Goal: Task Accomplishment & Management: Complete application form

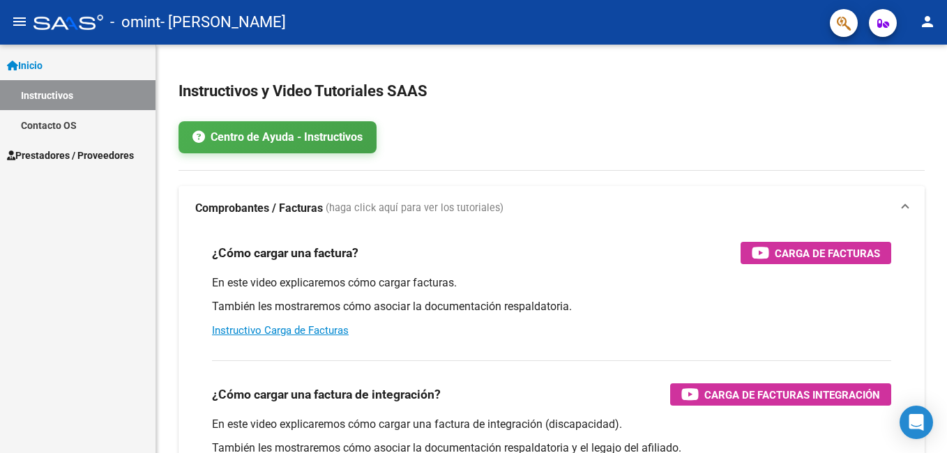
click at [119, 157] on span "Prestadores / Proveedores" at bounding box center [70, 155] width 127 height 15
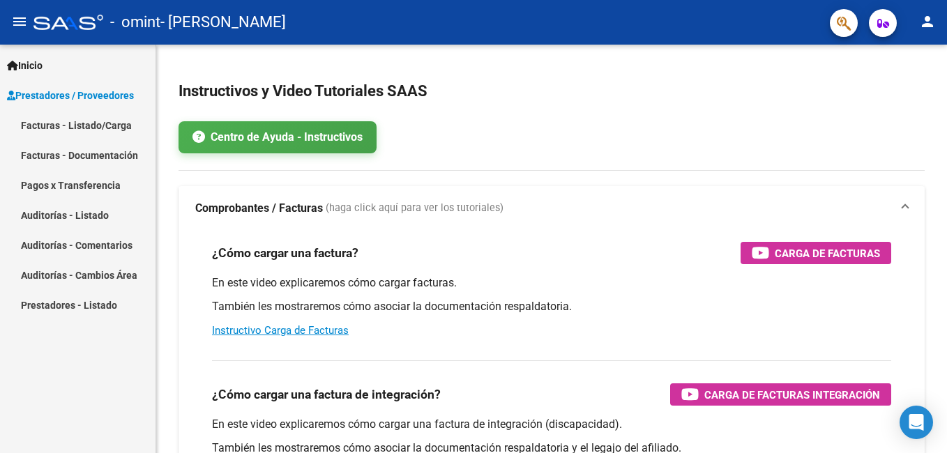
click at [43, 120] on link "Facturas - Listado/Carga" at bounding box center [77, 125] width 155 height 30
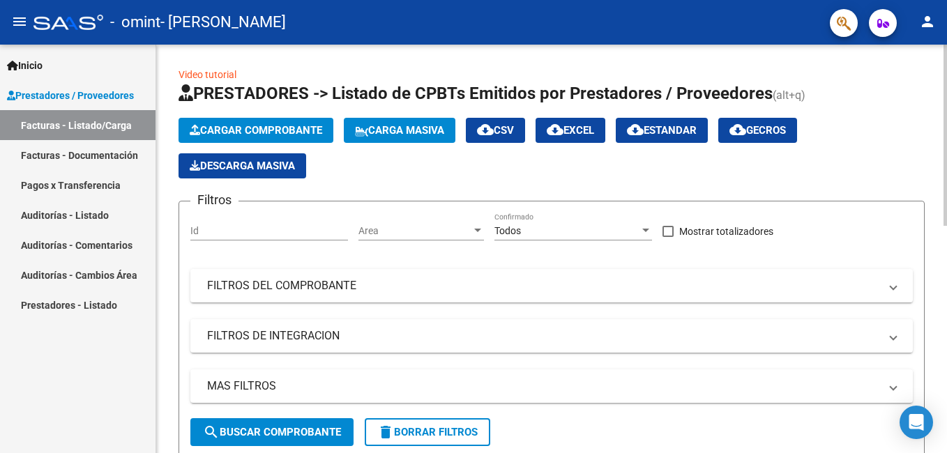
click at [204, 135] on span "Cargar Comprobante" at bounding box center [256, 130] width 132 height 13
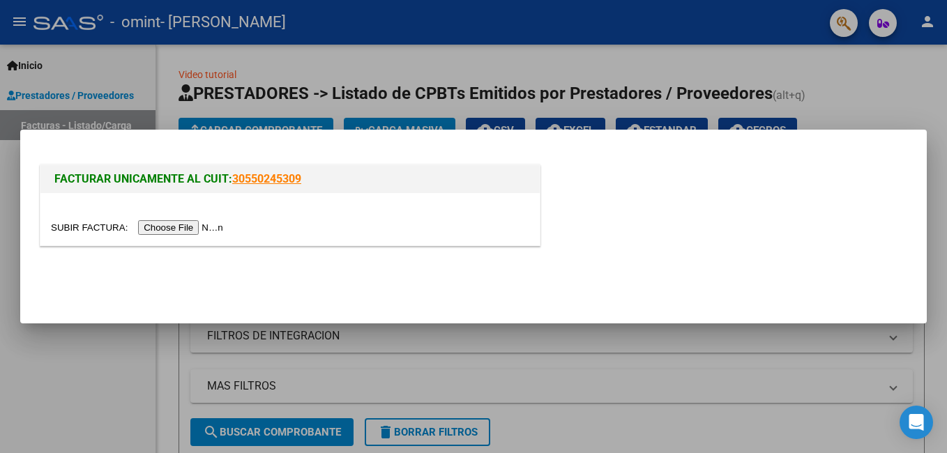
click at [188, 226] on input "file" at bounding box center [139, 227] width 176 height 15
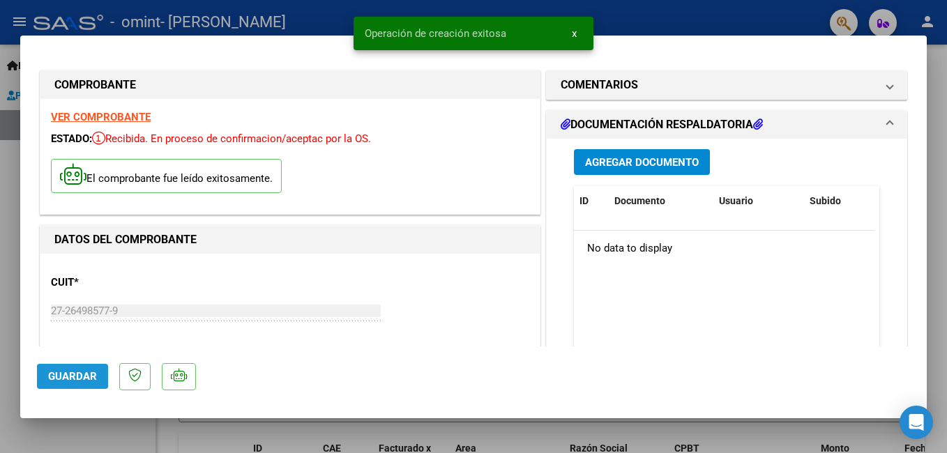
click at [84, 385] on button "Guardar" at bounding box center [72, 376] width 71 height 25
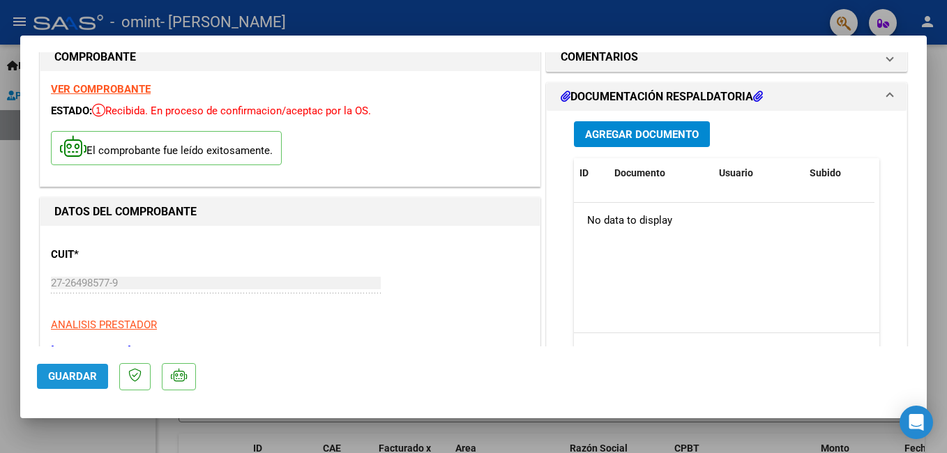
click at [75, 364] on button "Guardar" at bounding box center [72, 376] width 71 height 25
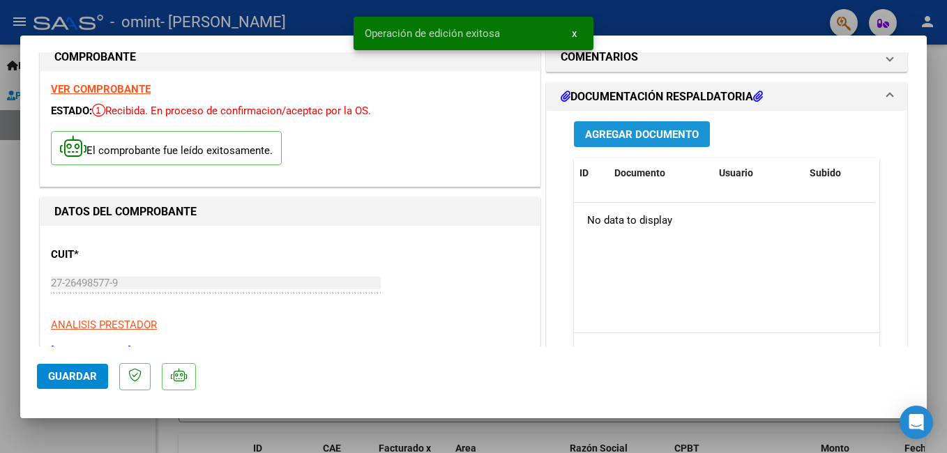
click at [609, 135] on span "Agregar Documento" at bounding box center [642, 134] width 114 height 13
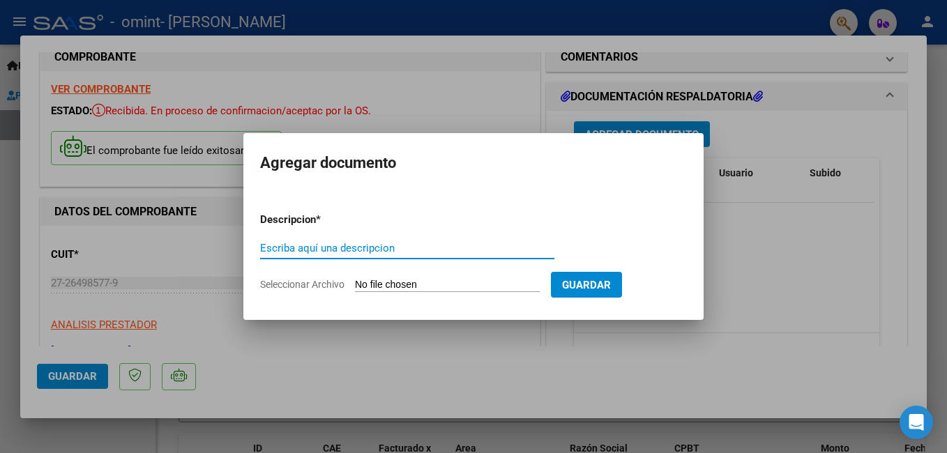
click at [271, 245] on input "Escriba aquí una descripcion" at bounding box center [407, 248] width 294 height 13
type input "planilla de asistencia"
click at [369, 287] on input "Seleccionar Archivo" at bounding box center [447, 285] width 185 height 13
type input "C:\fakepath\[PERSON_NAME] [DATE].pdf"
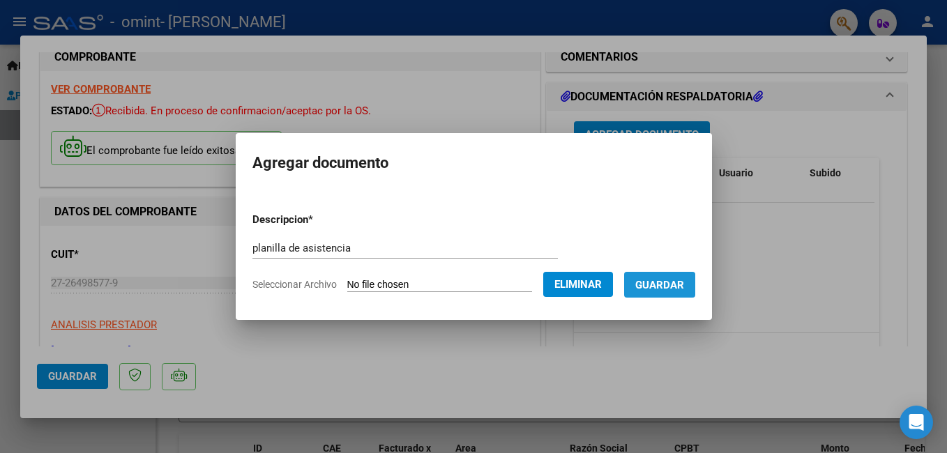
click at [651, 294] on button "Guardar" at bounding box center [659, 285] width 71 height 26
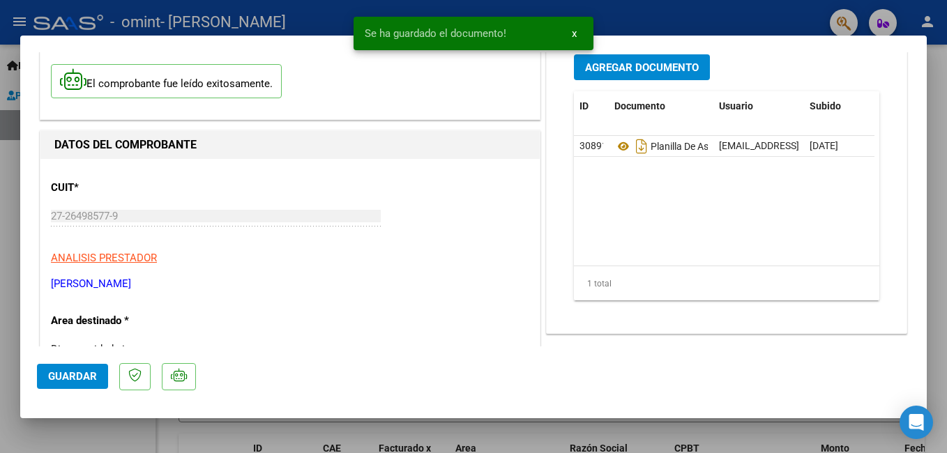
scroll to position [125, 0]
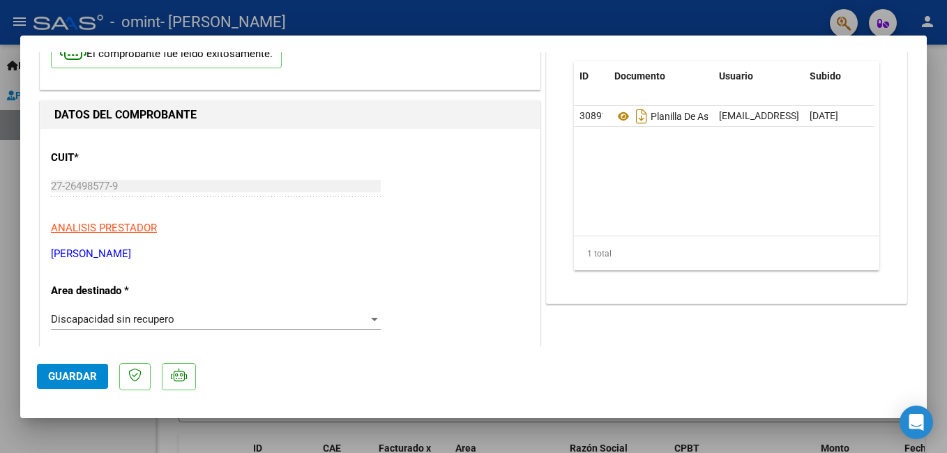
click at [374, 320] on div at bounding box center [374, 319] width 13 height 11
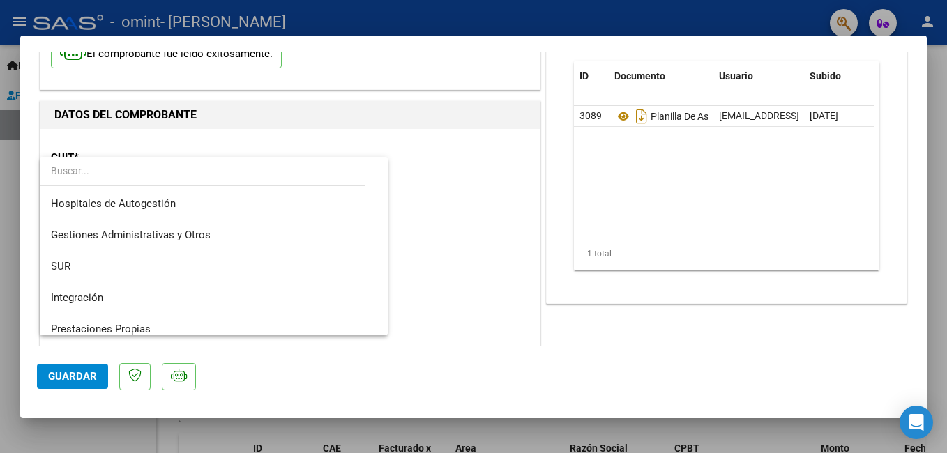
scroll to position [104, 0]
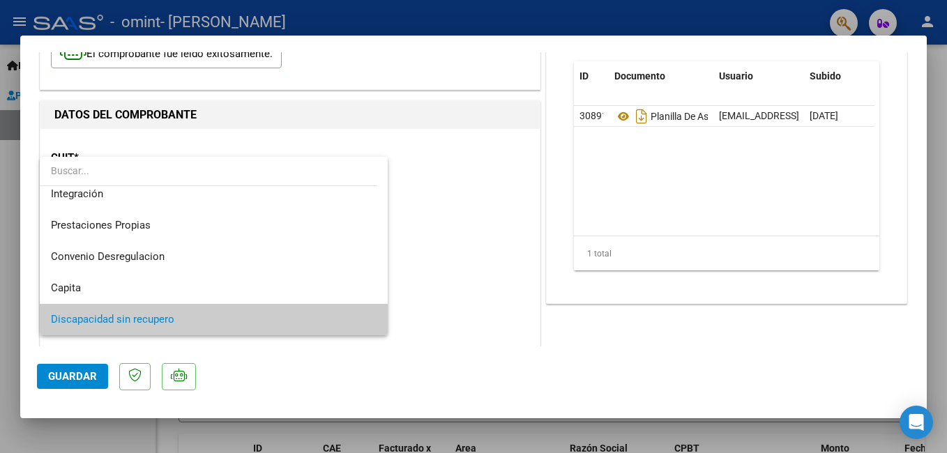
click at [424, 319] on div at bounding box center [473, 226] width 947 height 453
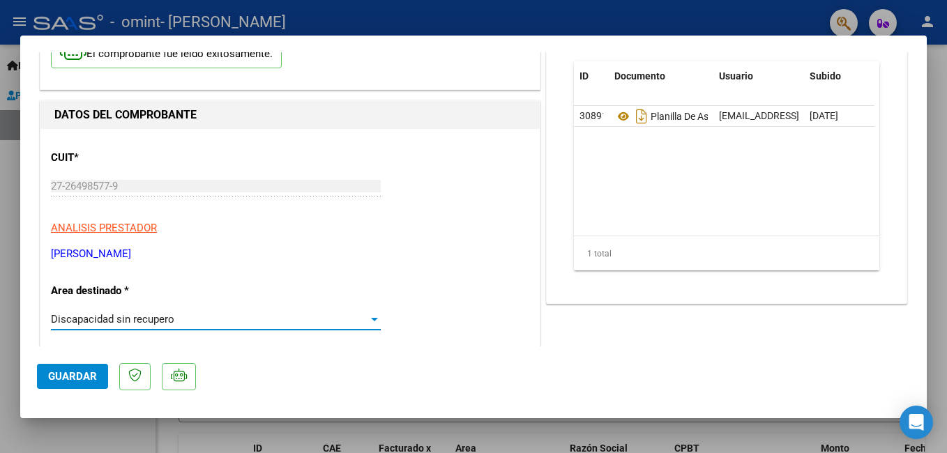
click at [371, 321] on div at bounding box center [374, 319] width 7 height 3
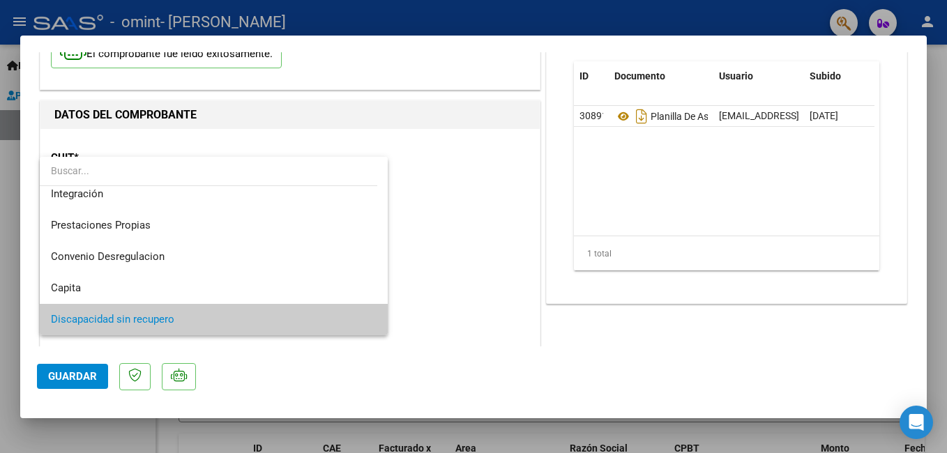
click at [54, 378] on div at bounding box center [473, 226] width 947 height 453
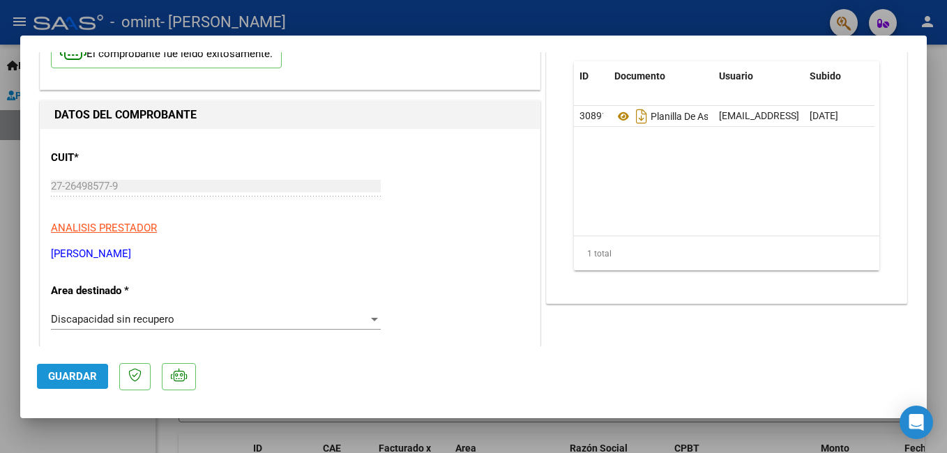
click at [54, 378] on span "Guardar" at bounding box center [72, 376] width 49 height 13
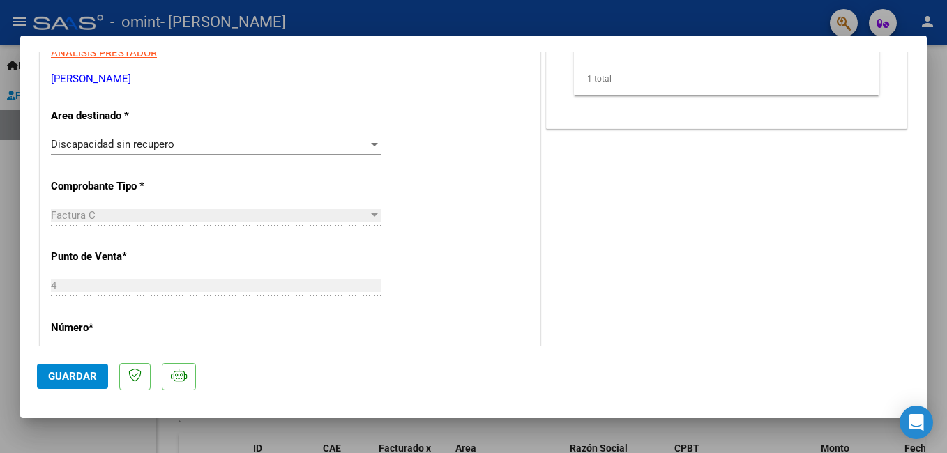
scroll to position [0, 0]
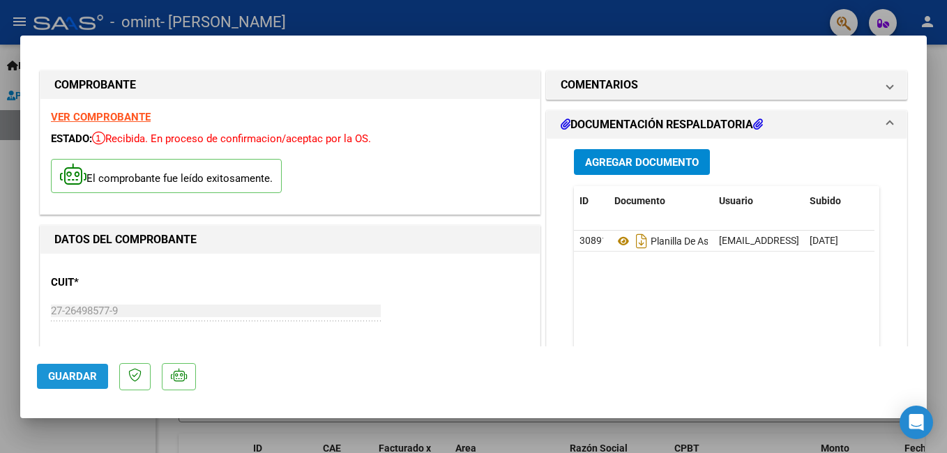
click at [96, 382] on span "Guardar" at bounding box center [72, 376] width 49 height 13
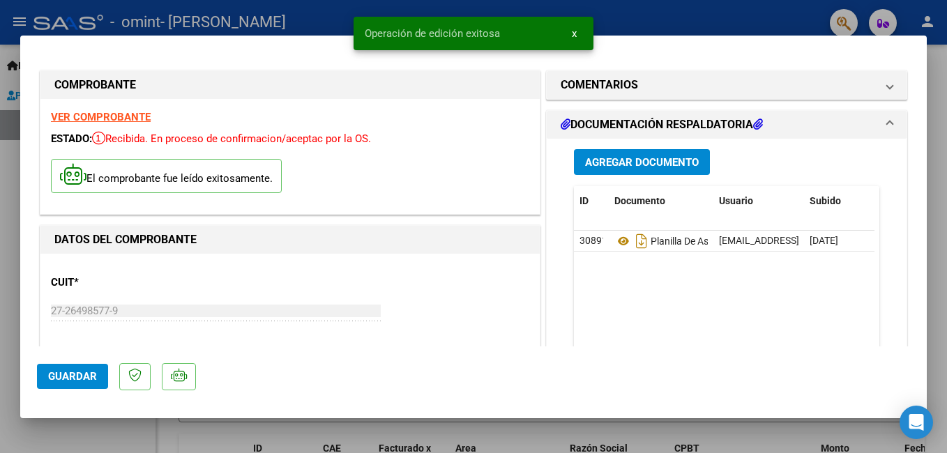
click at [936, 74] on div at bounding box center [473, 226] width 947 height 453
type input "$ 0,00"
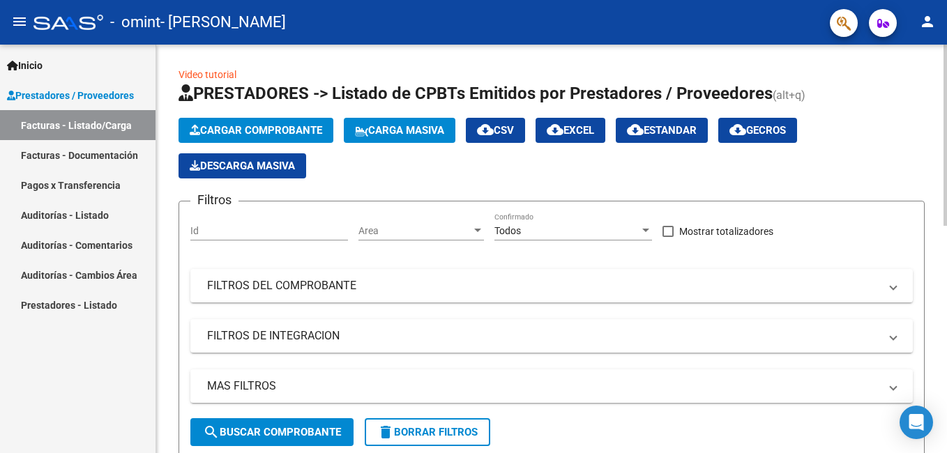
click at [879, 146] on div "Cargar Comprobante Carga Masiva cloud_download CSV cloud_download EXCEL cloud_d…" at bounding box center [552, 148] width 746 height 61
click at [850, 112] on app-list-header "PRESTADORES -> Listado de CPBTs Emitidos por Prestadores / Proveedores (alt+q) …" at bounding box center [552, 270] width 746 height 376
click at [936, 156] on div at bounding box center [944, 135] width 3 height 181
